Goal: Task Accomplishment & Management: Use online tool/utility

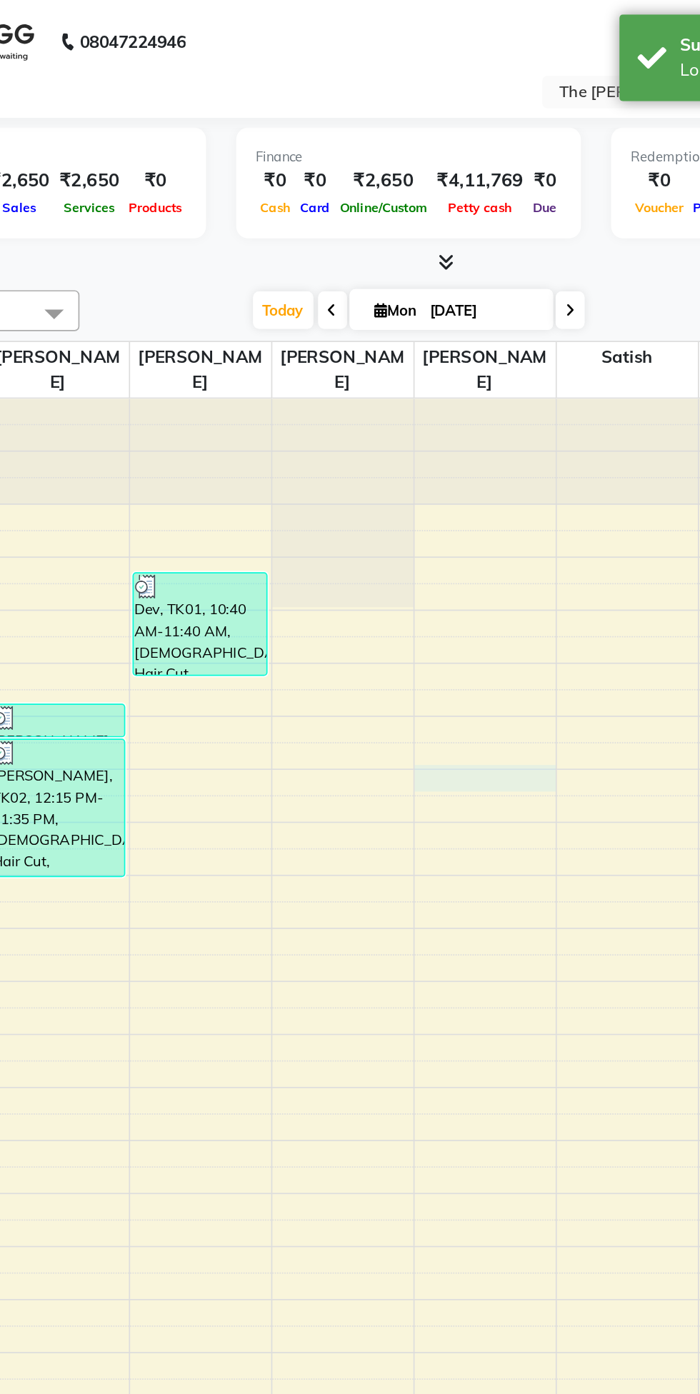
select select "62819"
select select "750"
select select "tentative"
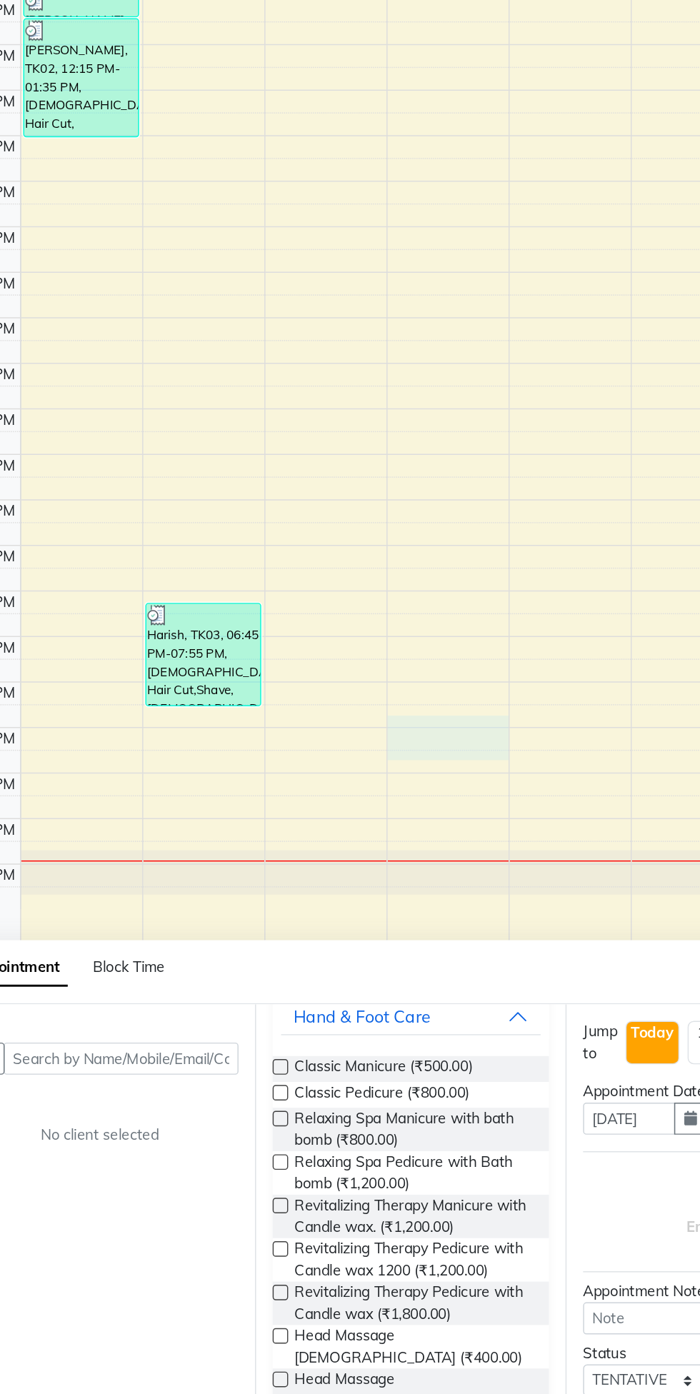
scroll to position [1, 0]
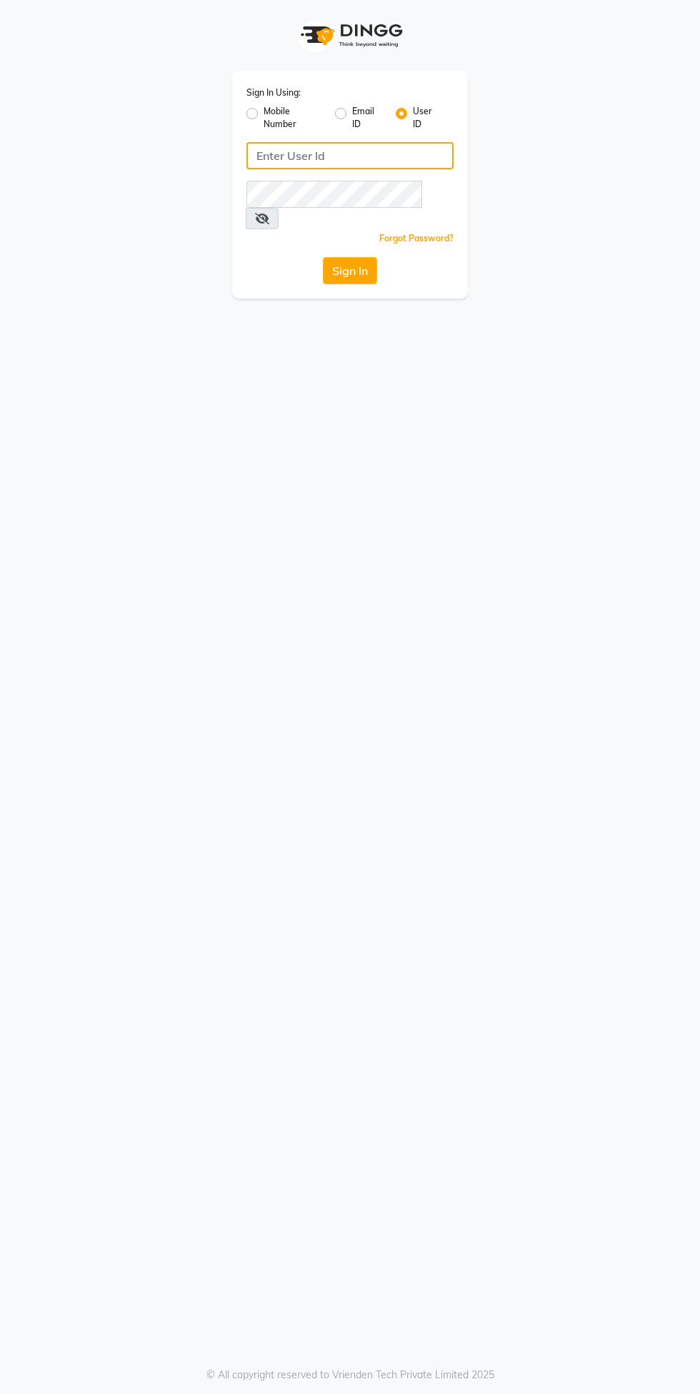
click at [276, 159] on input "Username" at bounding box center [349, 155] width 207 height 27
type input "ashhok"
click at [323, 257] on button "Sign In" at bounding box center [350, 270] width 54 height 27
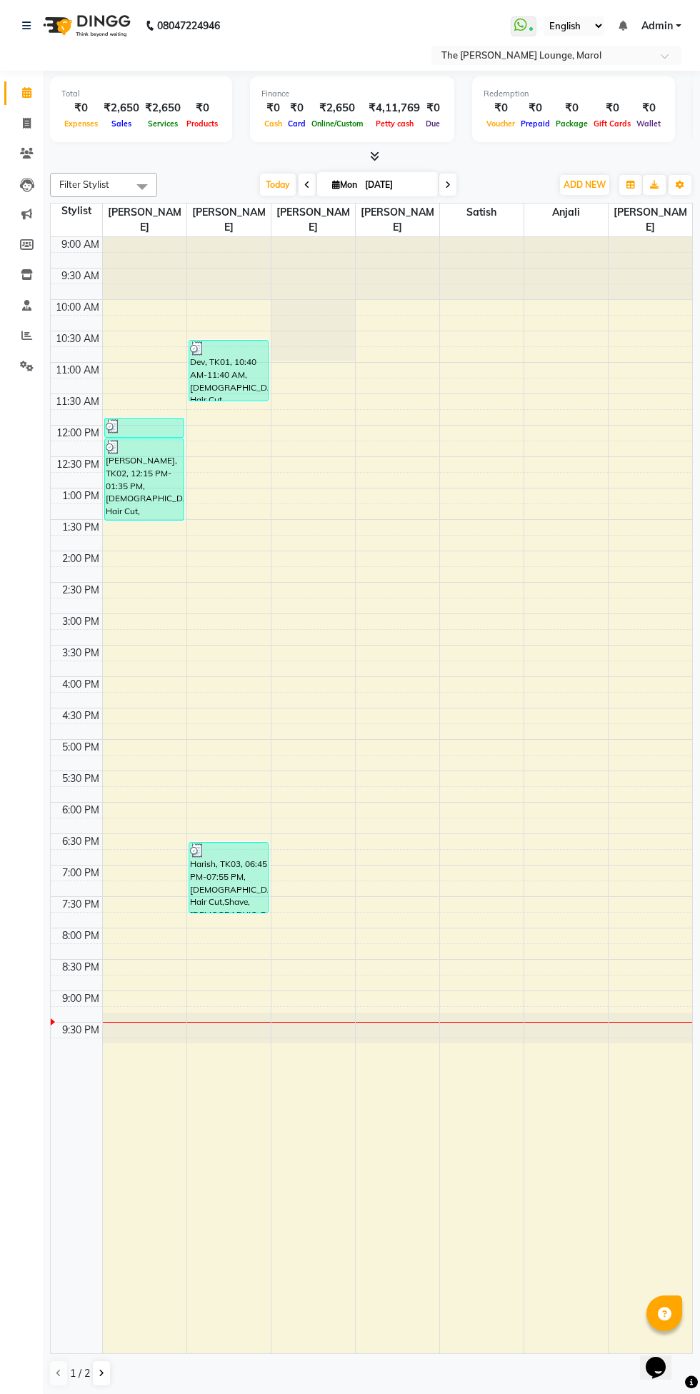
click at [490, 58] on input "text" at bounding box center [541, 56] width 207 height 14
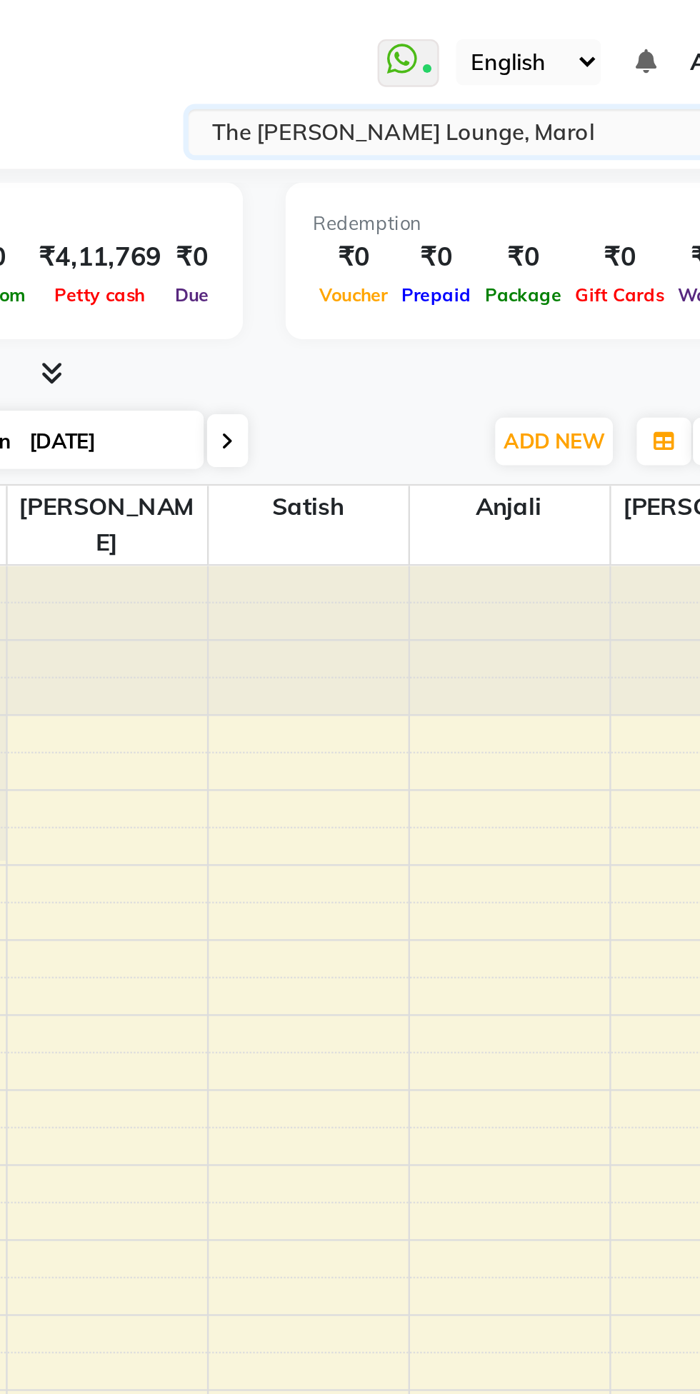
click at [411, 39] on nav "08047224946 Select Location × The Barber’s Lounge, Marol WhatsApp Status ✕ Stat…" at bounding box center [350, 35] width 700 height 71
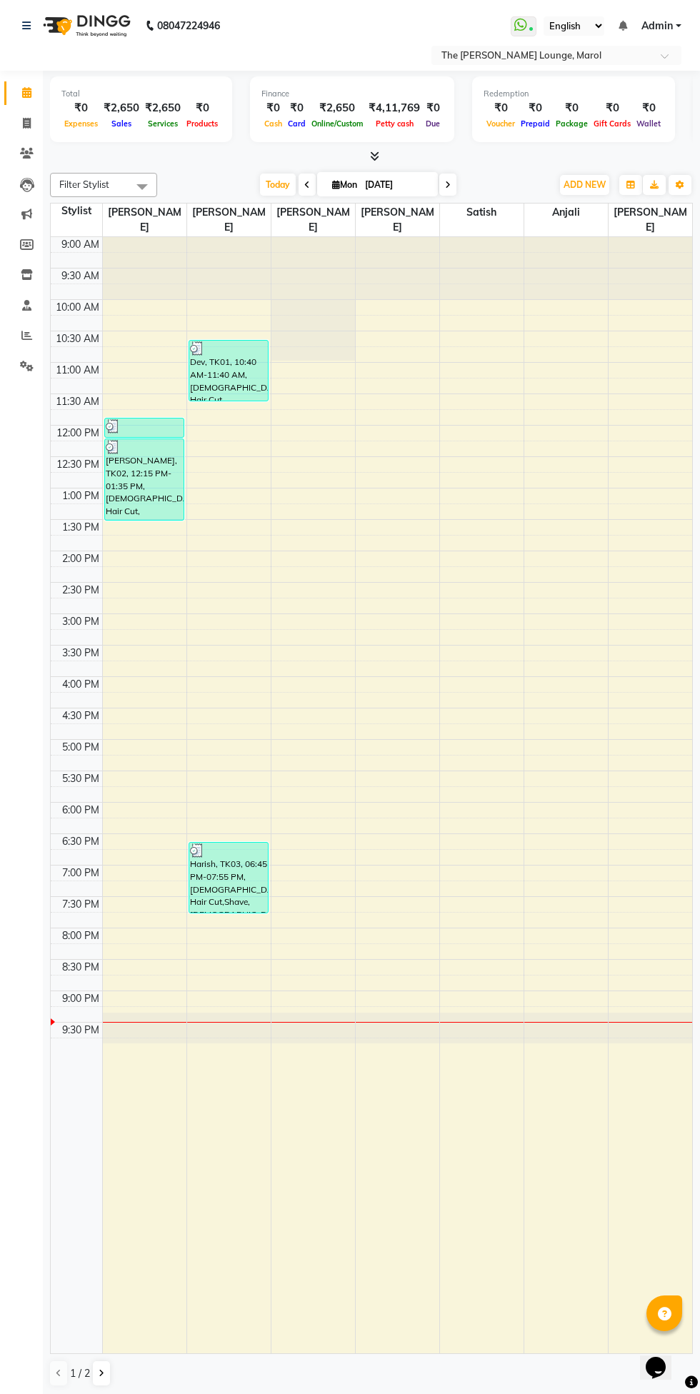
scroll to position [1, 0]
click at [26, 335] on icon at bounding box center [26, 334] width 11 height 11
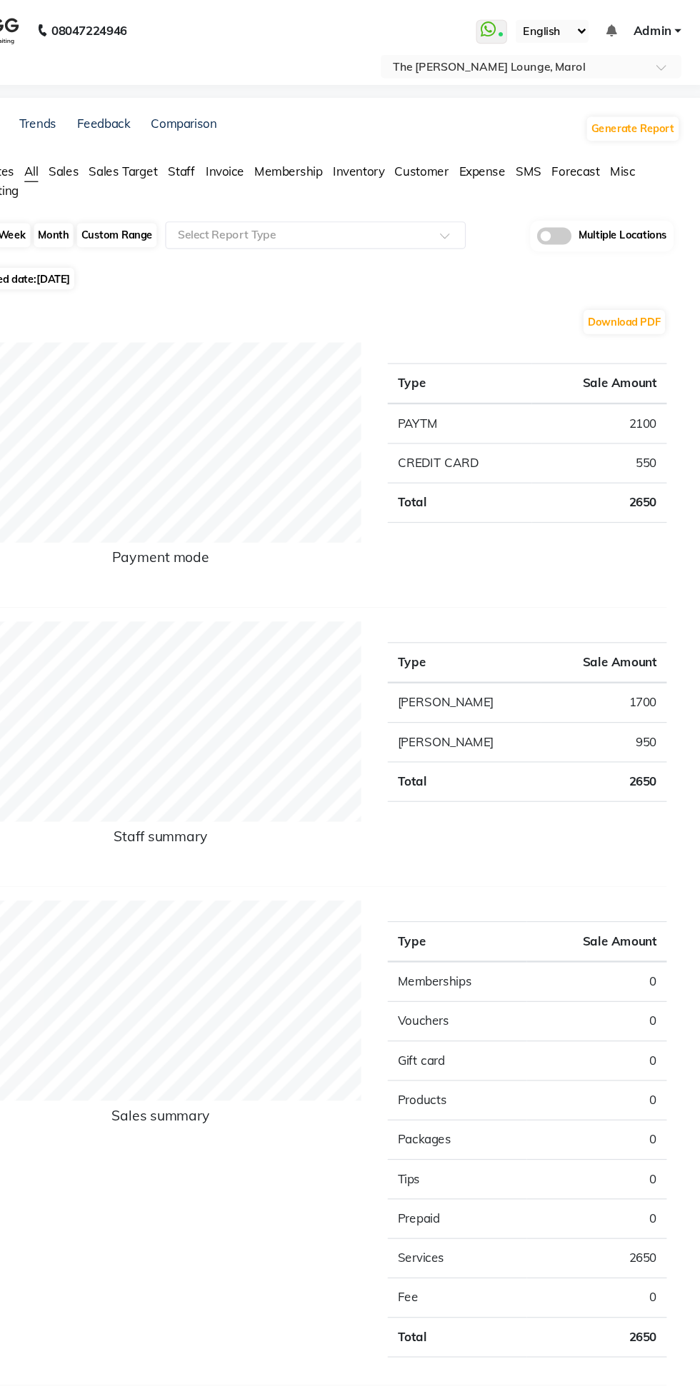
click at [480, 58] on input "text" at bounding box center [541, 56] width 207 height 14
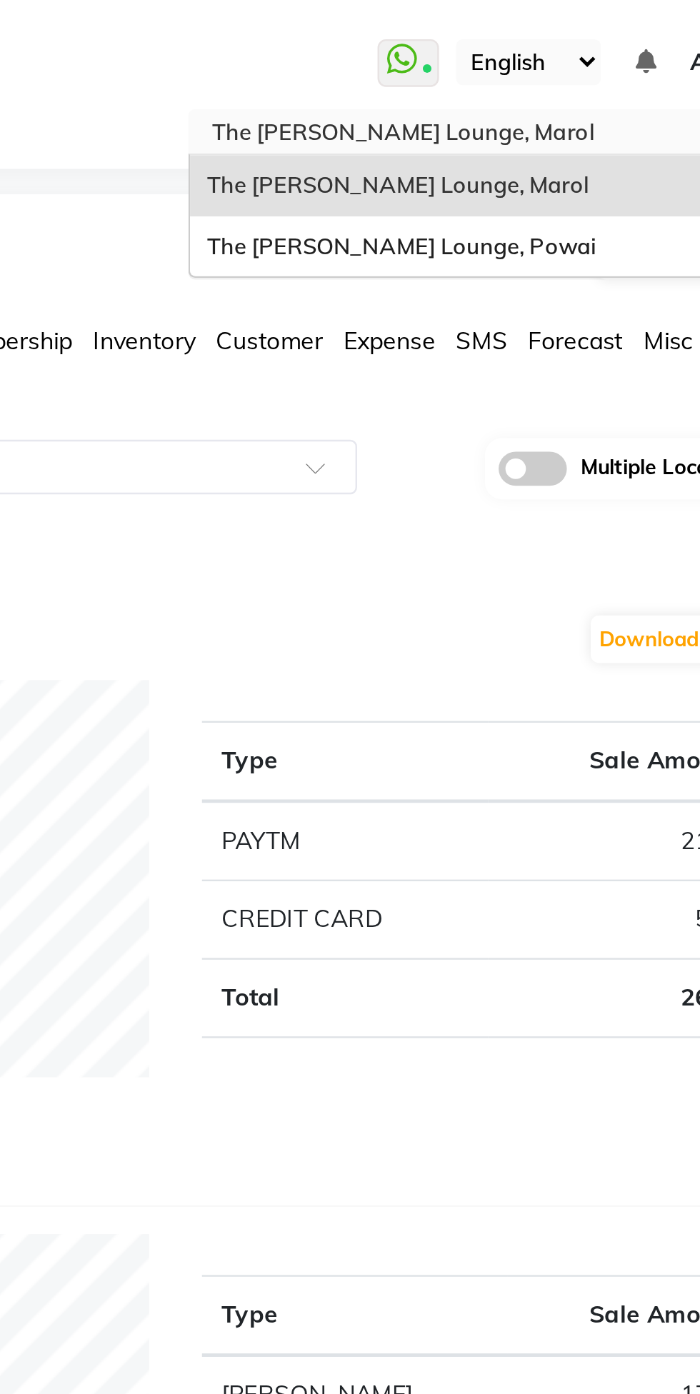
click at [501, 97] on span "The [PERSON_NAME] Lounge, Powai" at bounding box center [520, 102] width 163 height 11
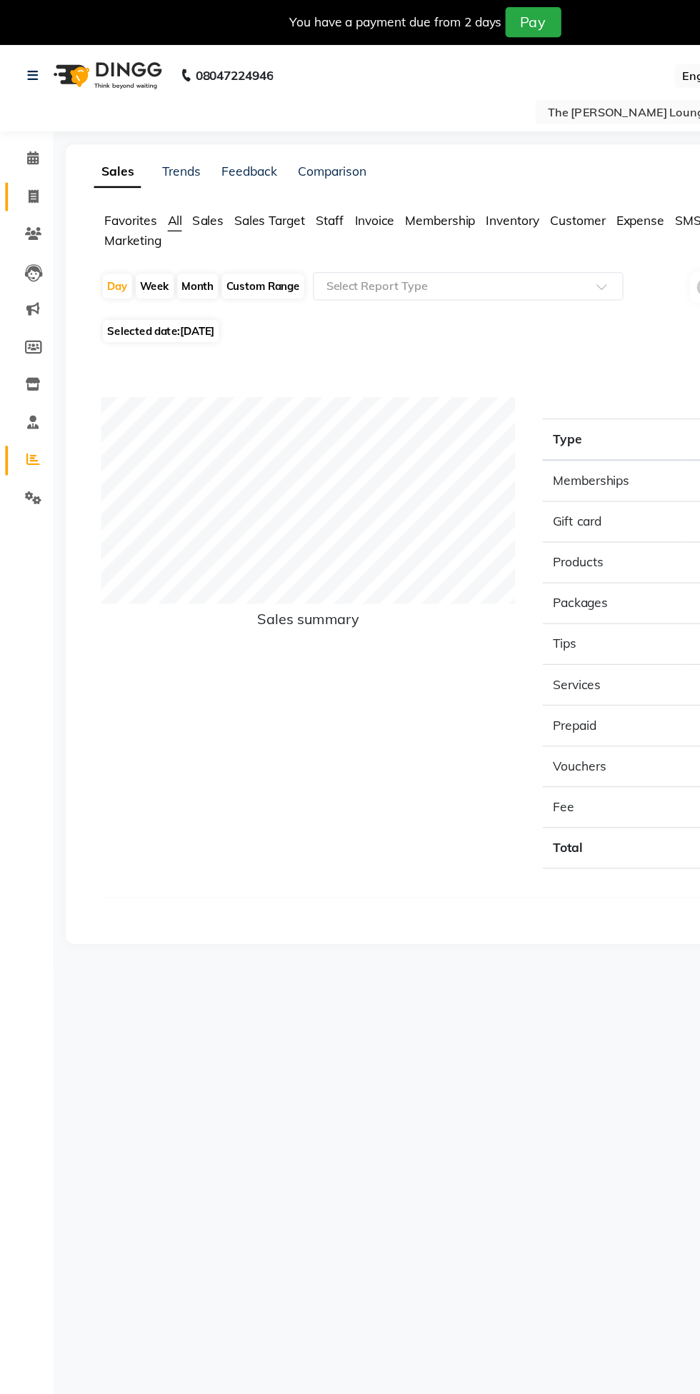
click at [26, 159] on icon at bounding box center [27, 158] width 8 height 11
select select "7307"
select select "service"
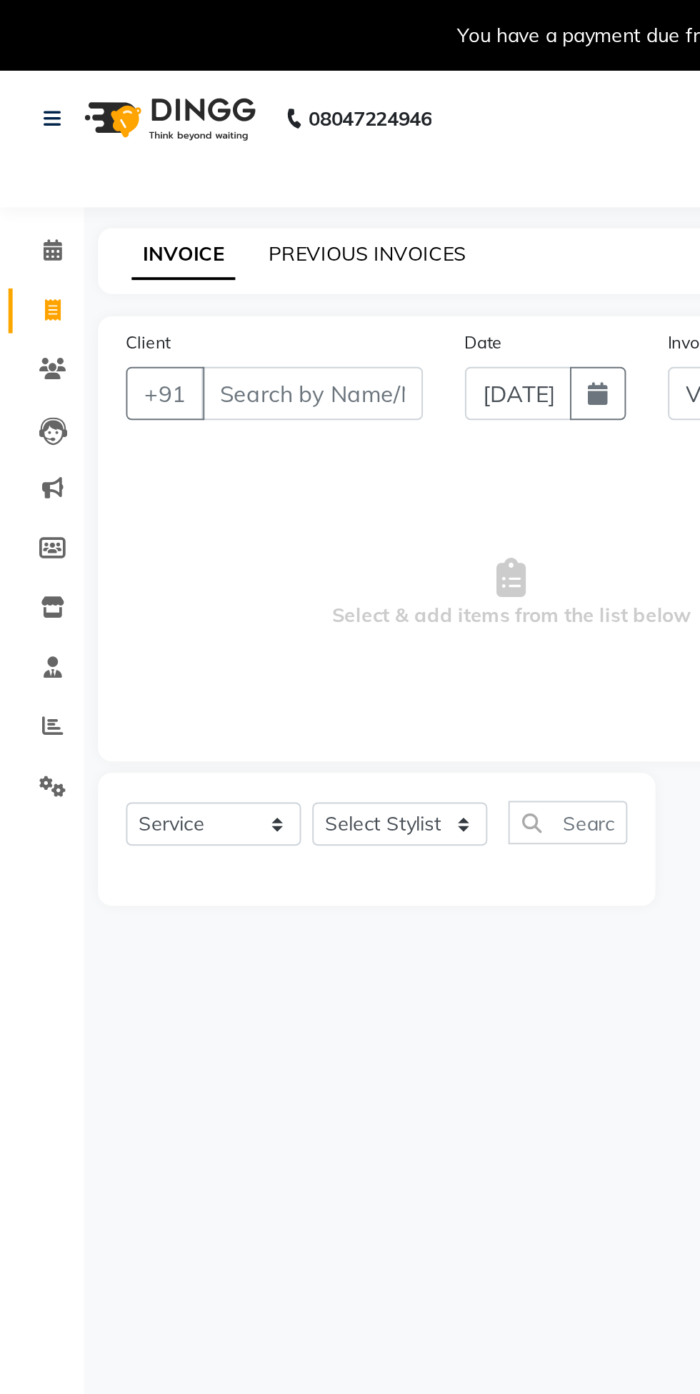
click at [165, 133] on link "PREVIOUS INVOICES" at bounding box center [187, 129] width 101 height 13
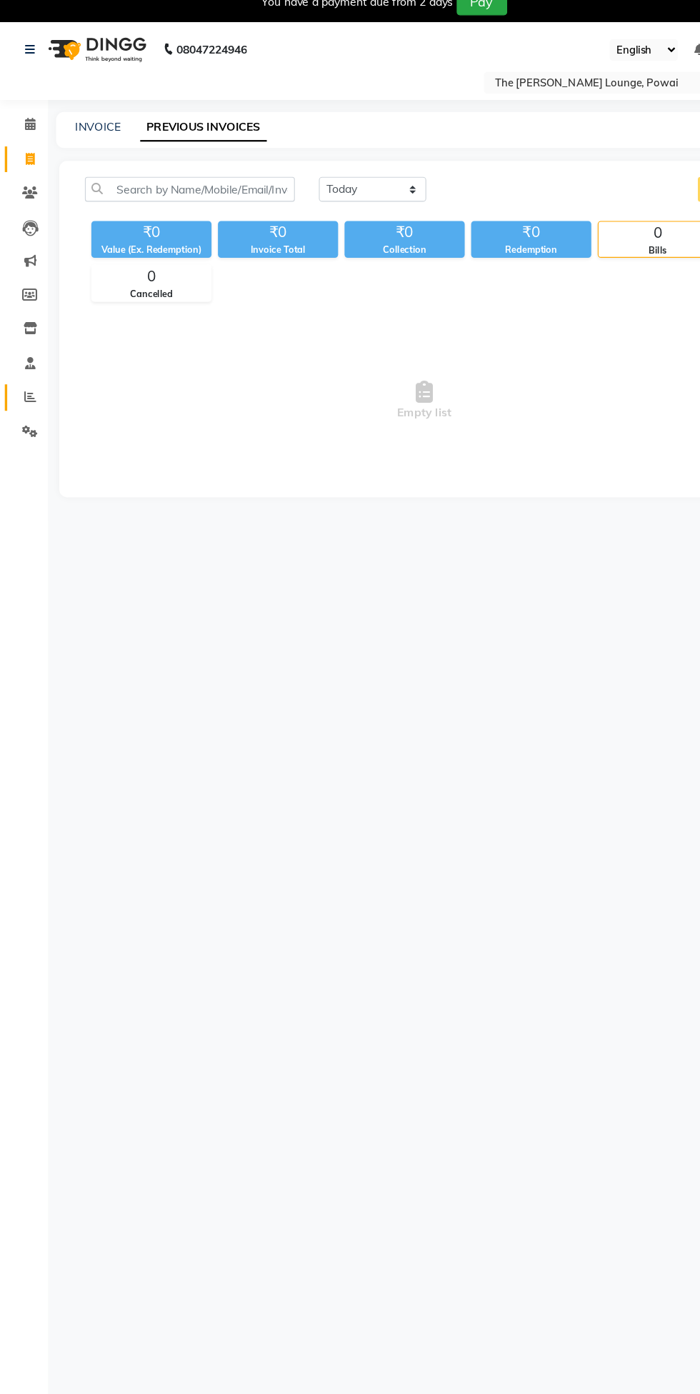
click at [26, 371] on icon at bounding box center [26, 370] width 11 height 11
